Goal: Navigation & Orientation: Find specific page/section

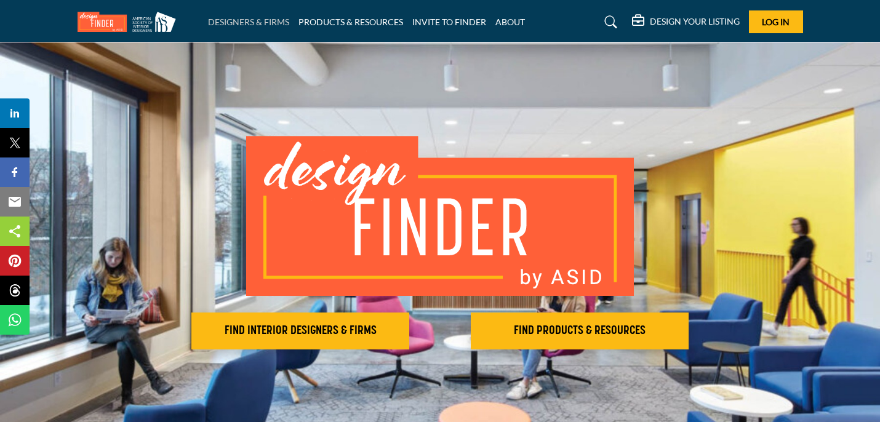
click at [236, 22] on link "DESIGNERS & FIRMS" at bounding box center [248, 22] width 81 height 10
